Goal: Task Accomplishment & Management: Manage account settings

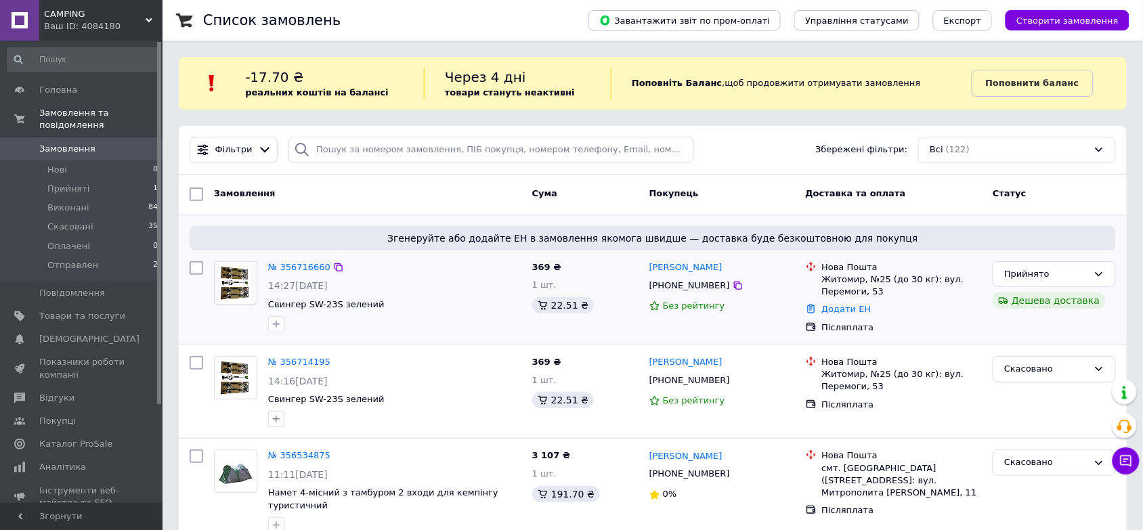
click at [319, 275] on div "№ 356716660" at bounding box center [299, 268] width 65 height 16
click at [318, 272] on link "№ 356716660" at bounding box center [299, 267] width 62 height 10
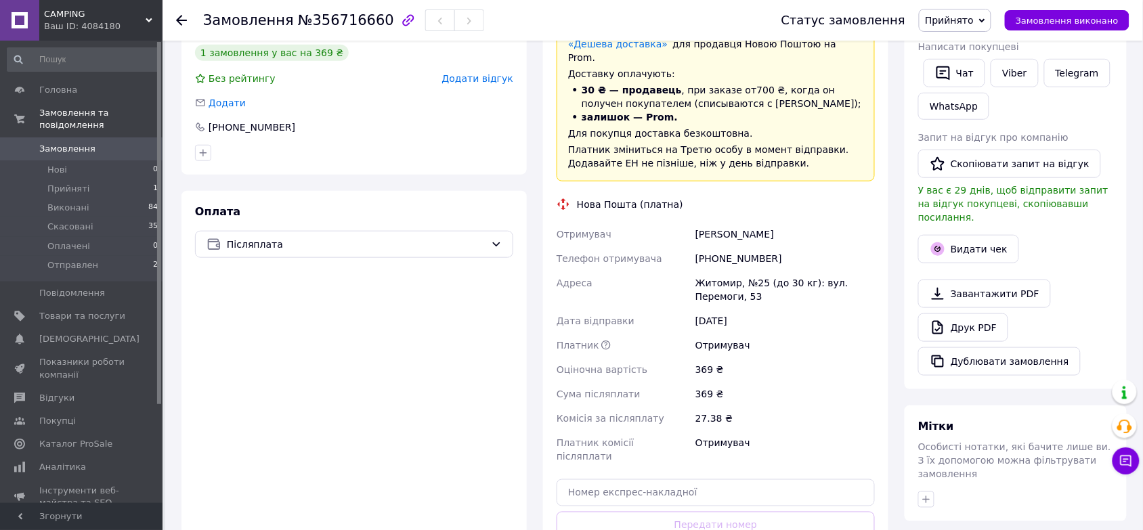
scroll to position [339, 0]
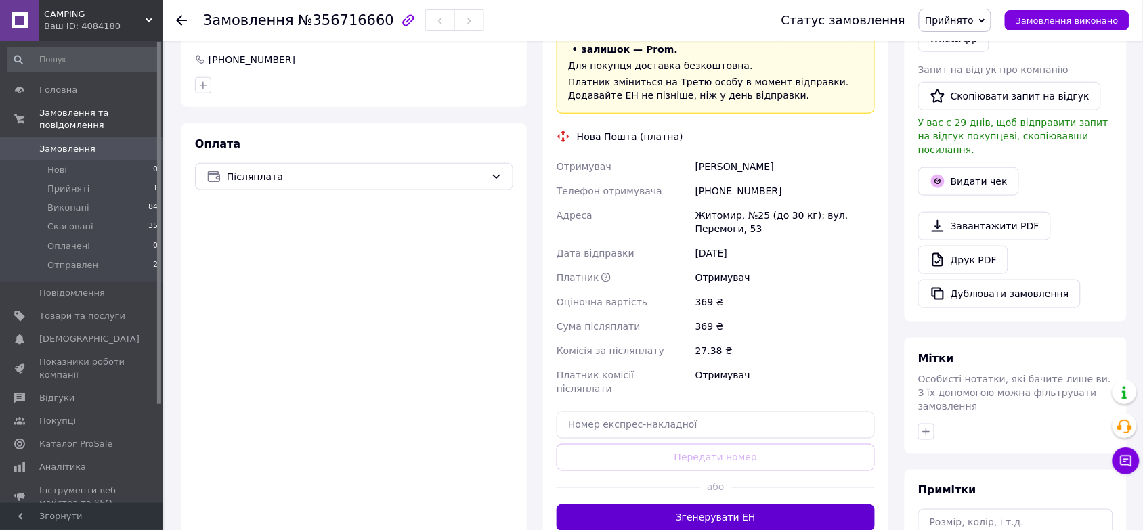
click at [727, 504] on button "Згенерувати ЕН" at bounding box center [716, 517] width 318 height 27
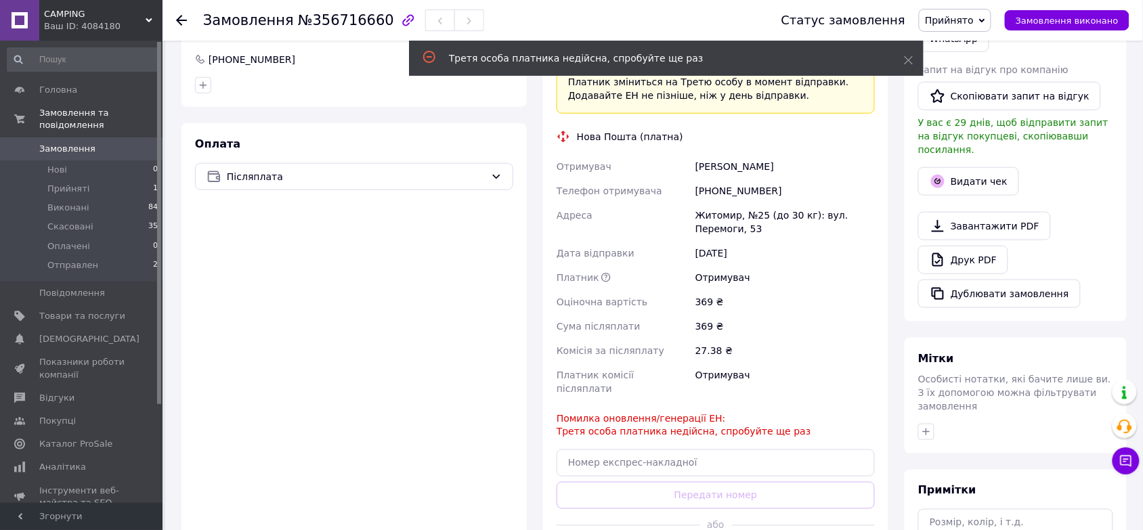
click at [52, 143] on span "Замовлення" at bounding box center [67, 149] width 56 height 12
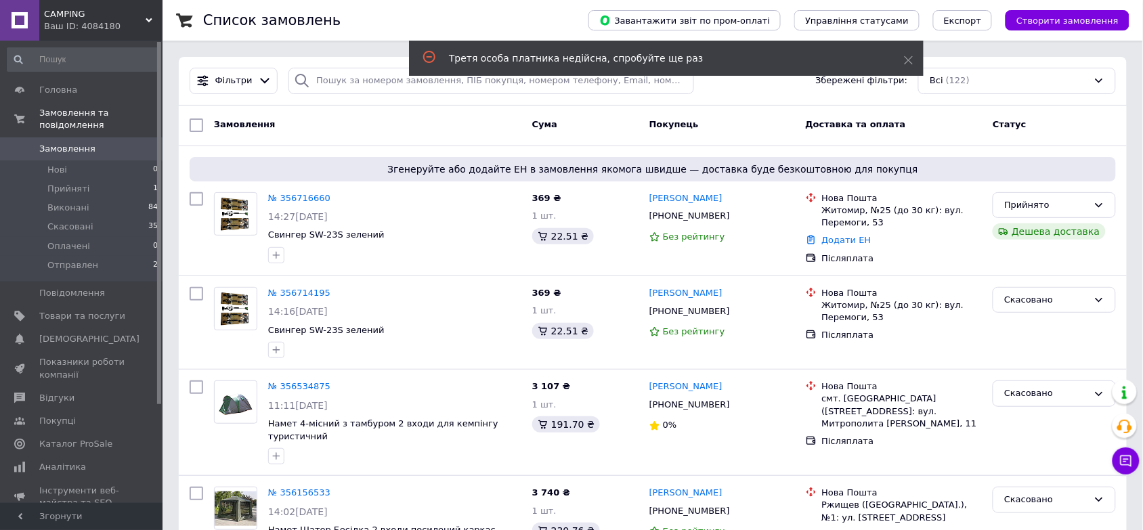
click at [307, 137] on div "Замовлення" at bounding box center [368, 125] width 318 height 24
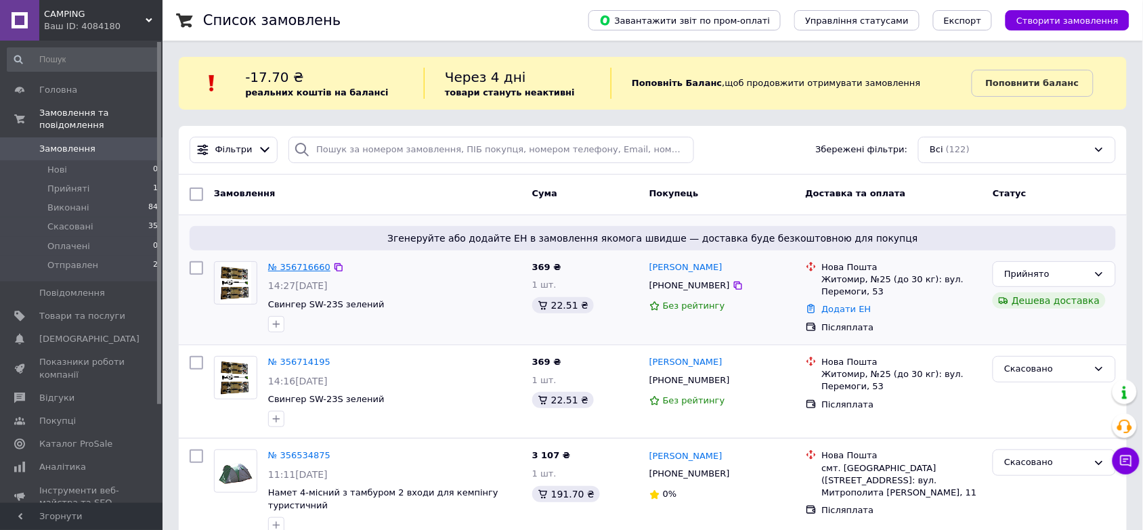
click at [305, 270] on link "№ 356716660" at bounding box center [299, 267] width 62 height 10
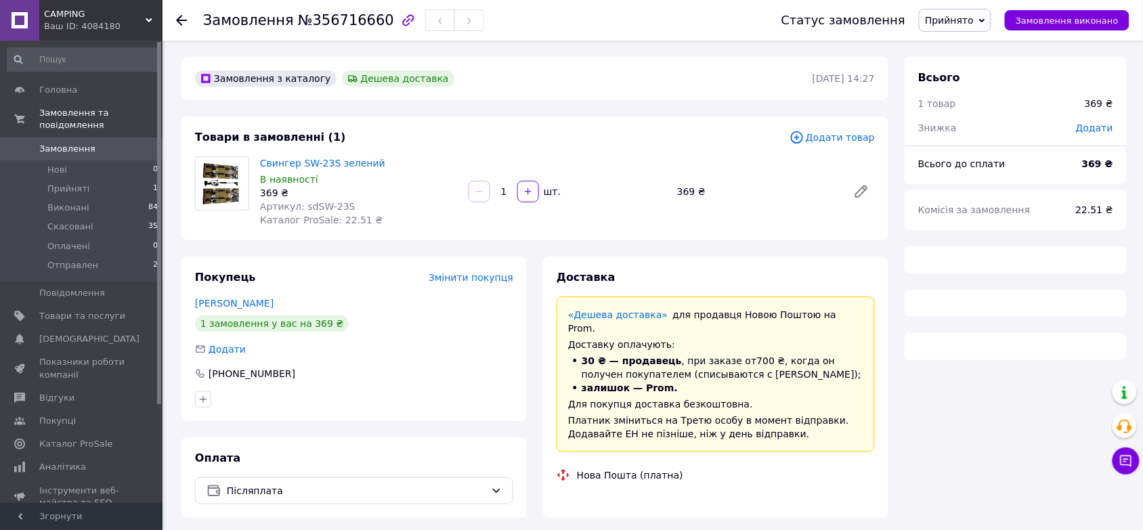
click at [102, 137] on link "Замовлення 0" at bounding box center [83, 148] width 166 height 23
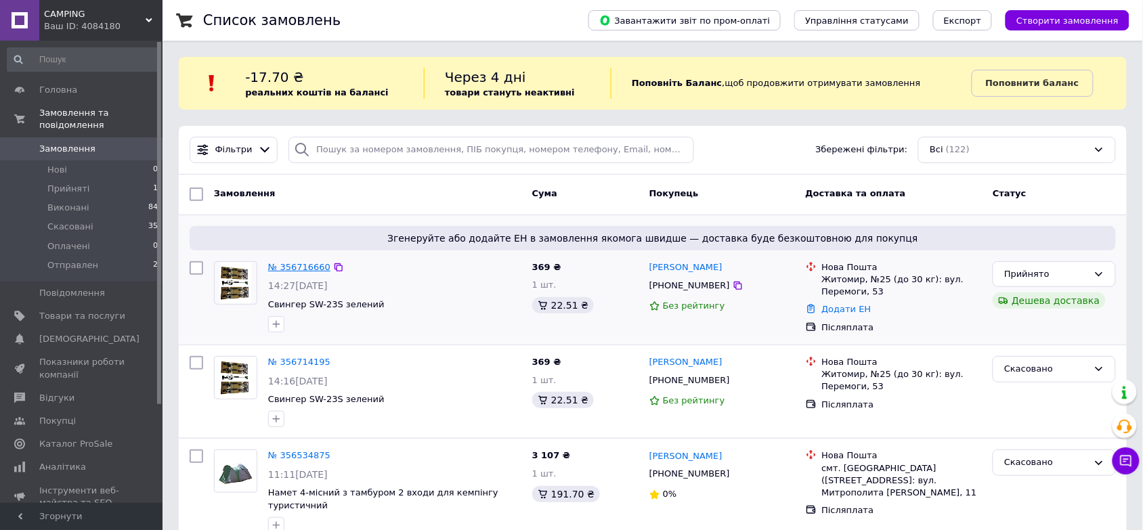
click at [301, 267] on link "№ 356716660" at bounding box center [299, 267] width 62 height 10
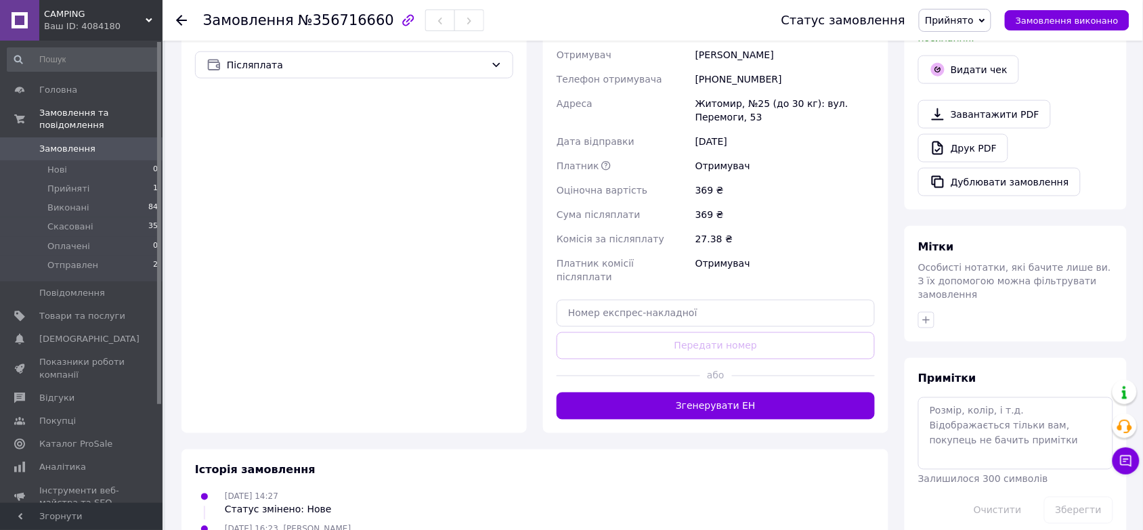
scroll to position [420, 0]
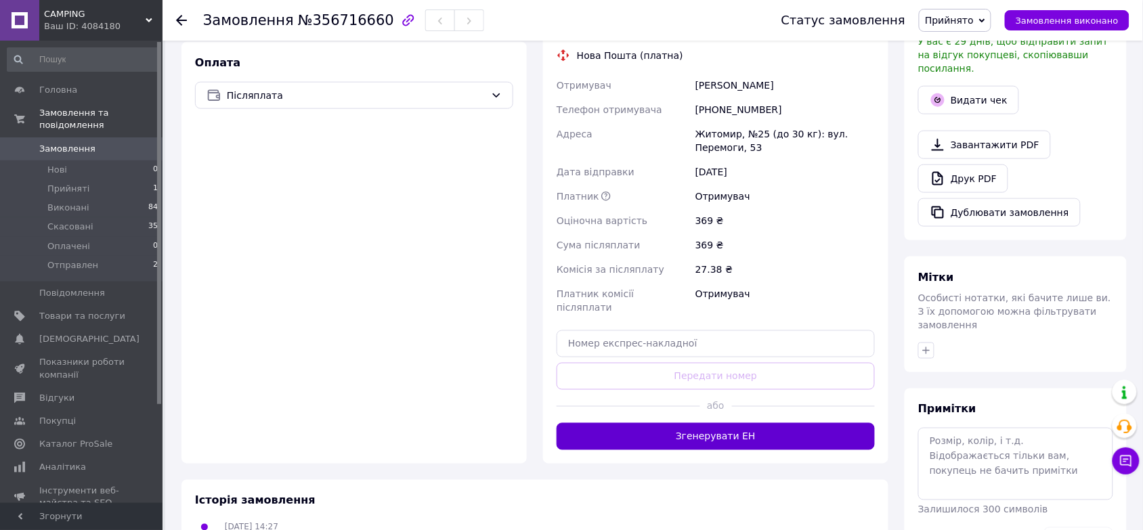
click at [728, 423] on button "Згенерувати ЕН" at bounding box center [716, 436] width 318 height 27
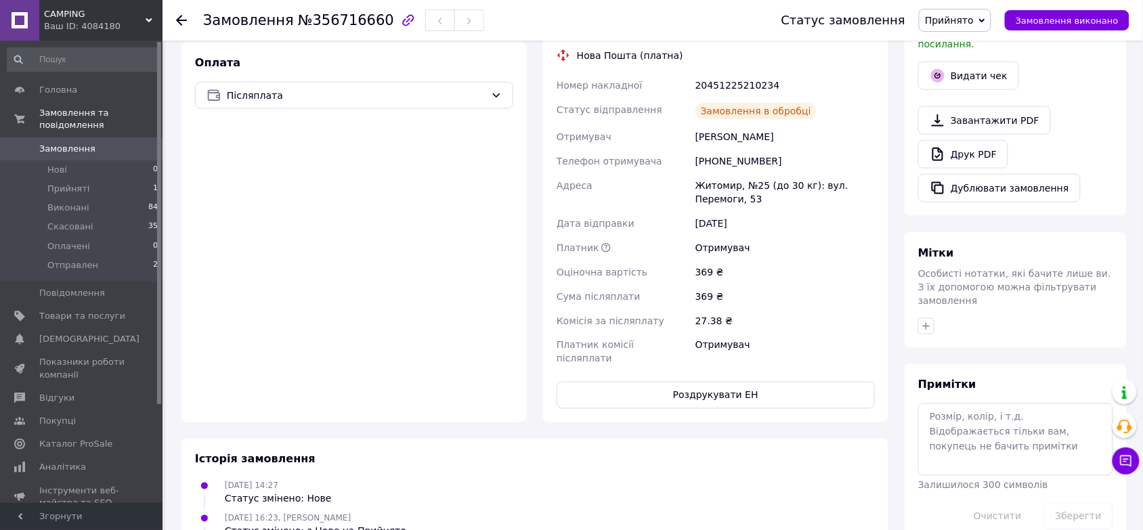
click at [77, 137] on link "Замовлення 0" at bounding box center [83, 148] width 166 height 23
